Goal: Transaction & Acquisition: Purchase product/service

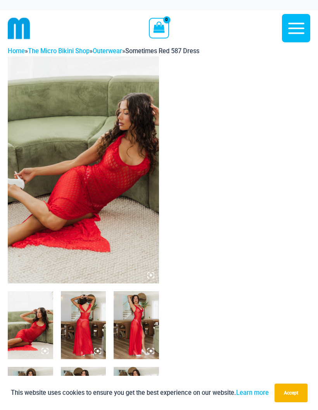
click at [127, 184] on img at bounding box center [83, 169] width 151 height 227
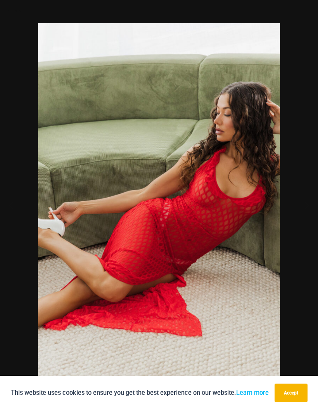
click at [304, 206] on div at bounding box center [159, 205] width 318 height 410
click at [309, 206] on button "Next" at bounding box center [303, 204] width 29 height 39
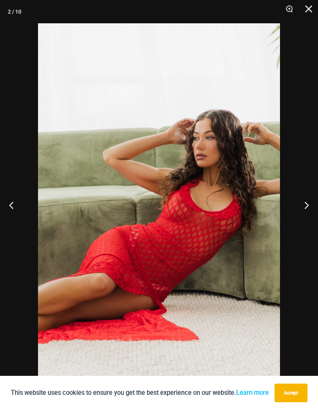
click at [313, 206] on button "Next" at bounding box center [303, 204] width 29 height 39
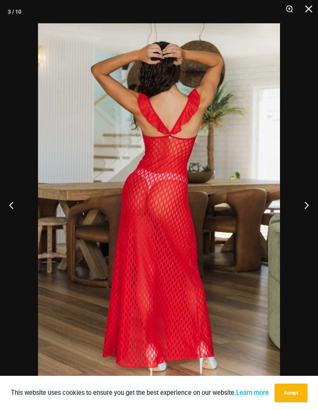
click at [310, 213] on button "Next" at bounding box center [303, 204] width 29 height 39
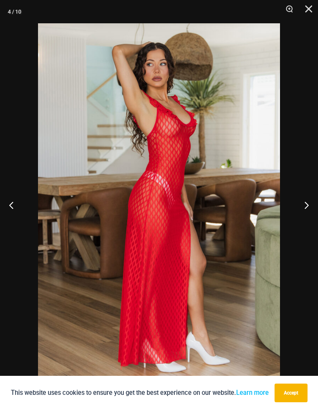
click at [308, 214] on button "Next" at bounding box center [303, 204] width 29 height 39
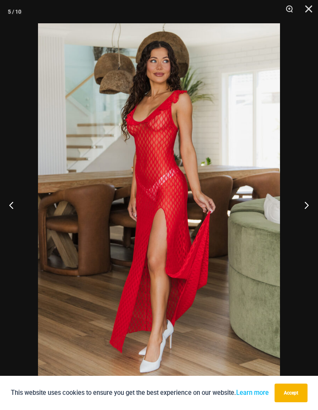
click at [308, 213] on button "Next" at bounding box center [303, 204] width 29 height 39
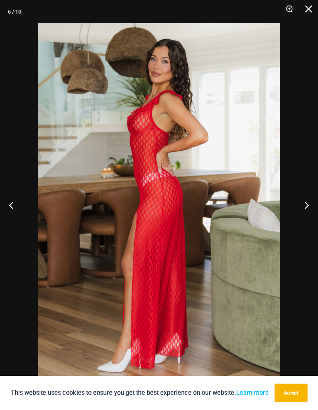
click at [310, 214] on button "Next" at bounding box center [303, 204] width 29 height 39
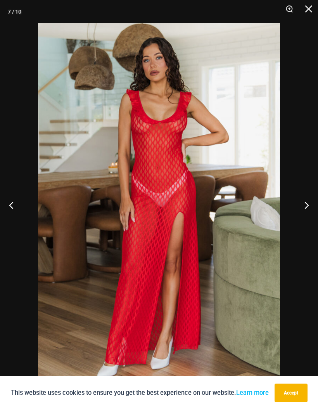
click at [306, 202] on button "Next" at bounding box center [303, 204] width 29 height 39
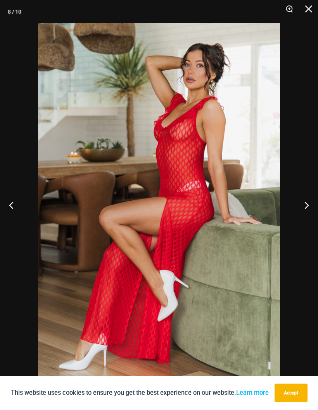
click at [308, 198] on button "Next" at bounding box center [303, 204] width 29 height 39
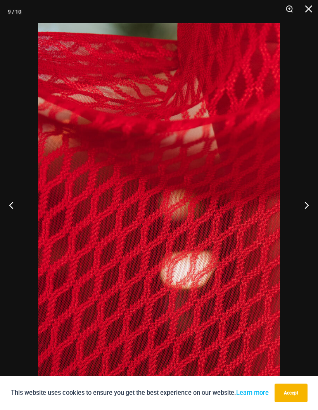
click at [304, 199] on button "Next" at bounding box center [303, 204] width 29 height 39
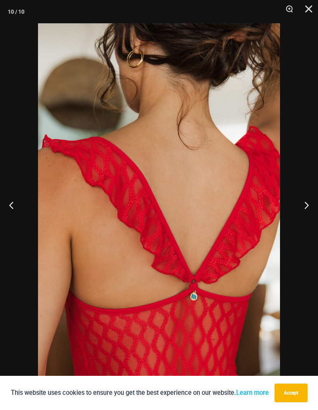
click at [306, 205] on button "Next" at bounding box center [303, 204] width 29 height 39
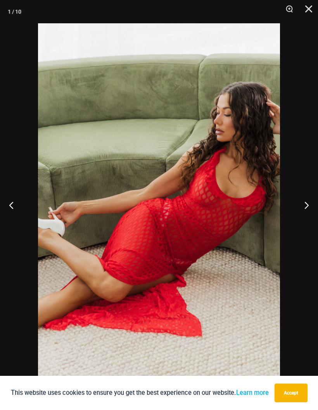
click at [308, 200] on button "Next" at bounding box center [303, 204] width 29 height 39
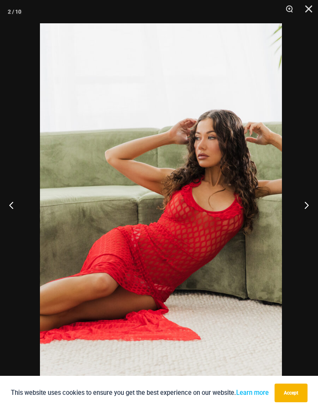
click at [312, 201] on button "Next" at bounding box center [303, 204] width 29 height 39
